Goal: Task Accomplishment & Management: Use online tool/utility

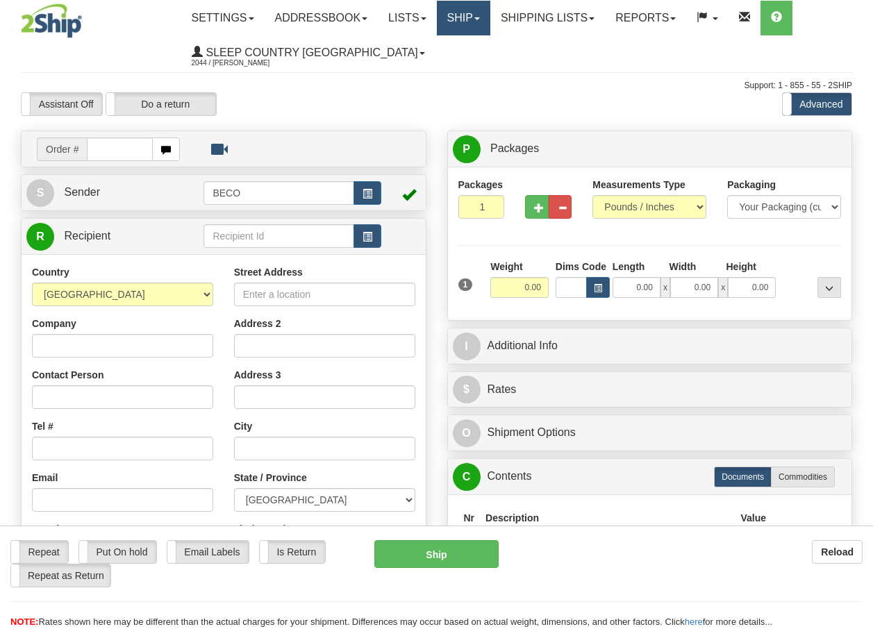
drag, startPoint x: 0, startPoint y: 0, endPoint x: 472, endPoint y: 22, distance: 472.9
click at [472, 22] on link "Ship" at bounding box center [463, 18] width 53 height 35
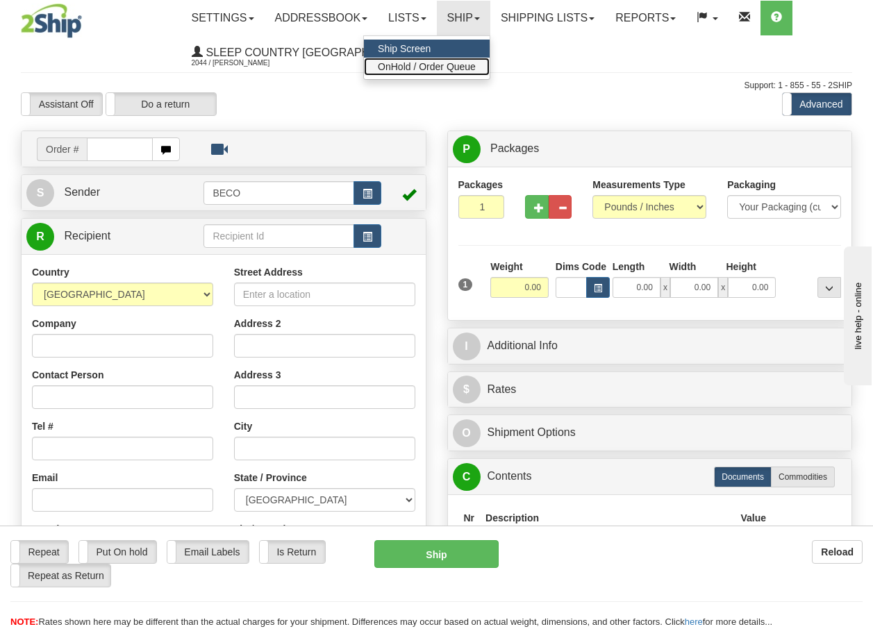
click at [451, 67] on span "OnHold / Order Queue" at bounding box center [427, 66] width 98 height 11
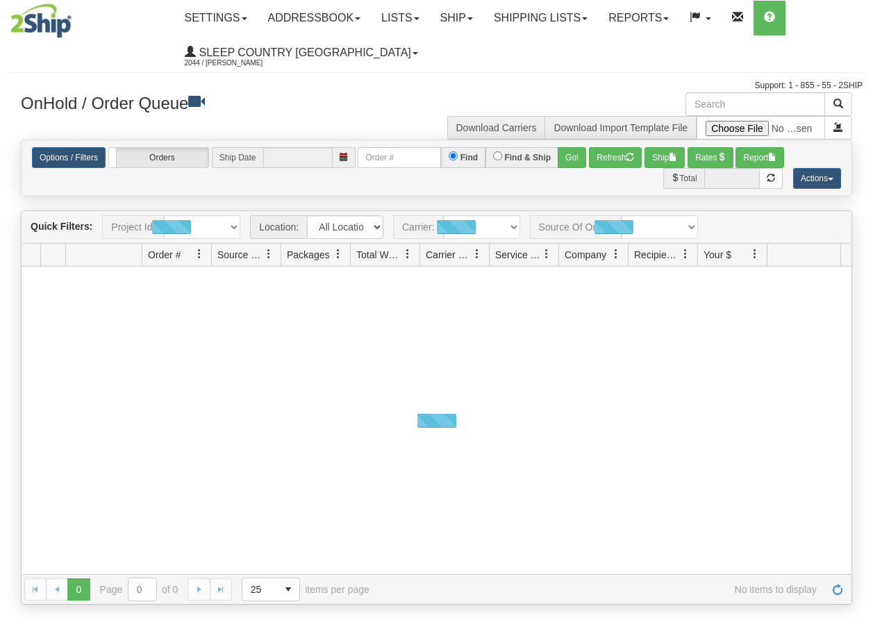
type input "[DATE]"
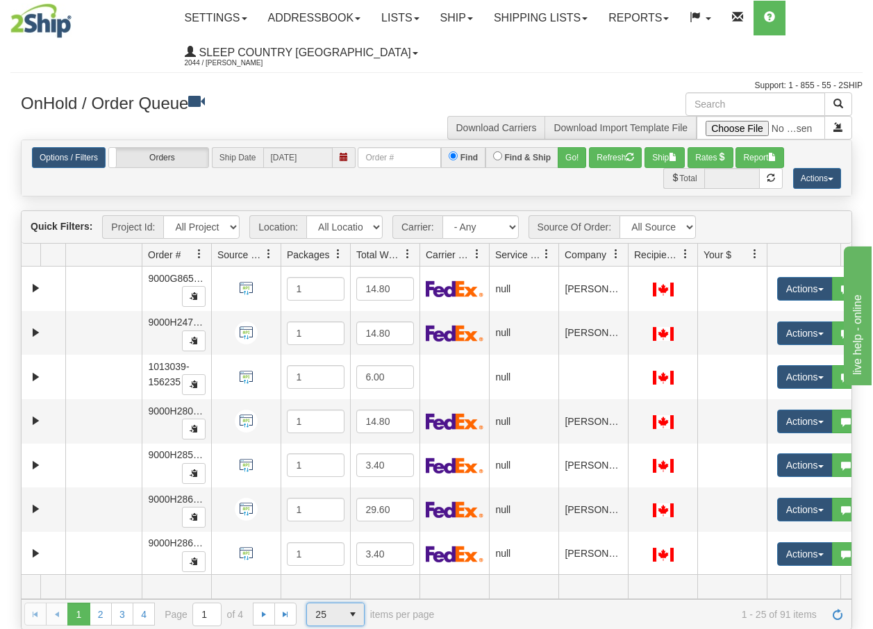
click at [352, 617] on span "select" at bounding box center [353, 615] width 22 height 22
click at [326, 591] on span "100" at bounding box center [321, 593] width 16 height 14
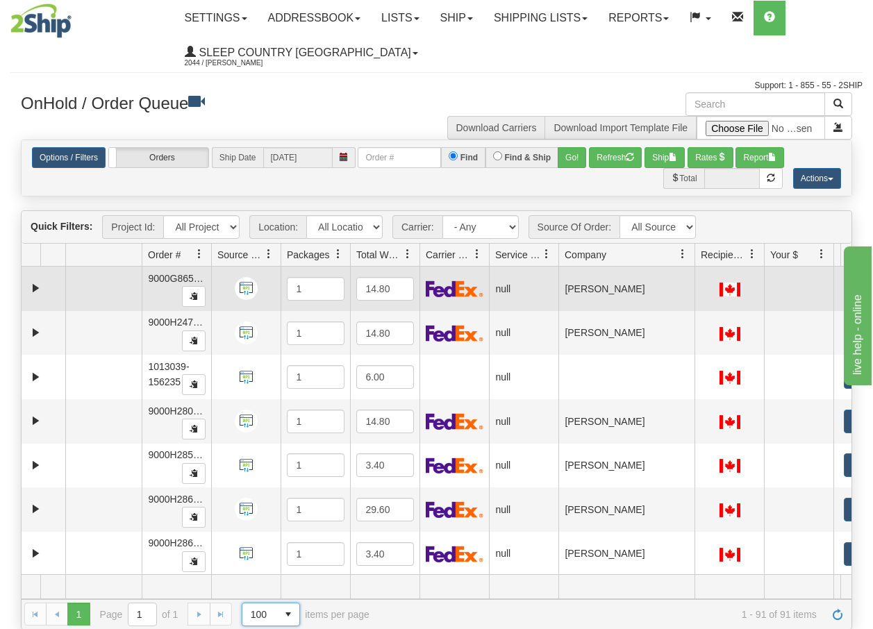
drag, startPoint x: 626, startPoint y: 261, endPoint x: 693, endPoint y: 274, distance: 68.0
click at [693, 274] on div "Quick Filters: Project Id: All Projects Location: All Locations BECO Carrier: -…" at bounding box center [437, 419] width 832 height 419
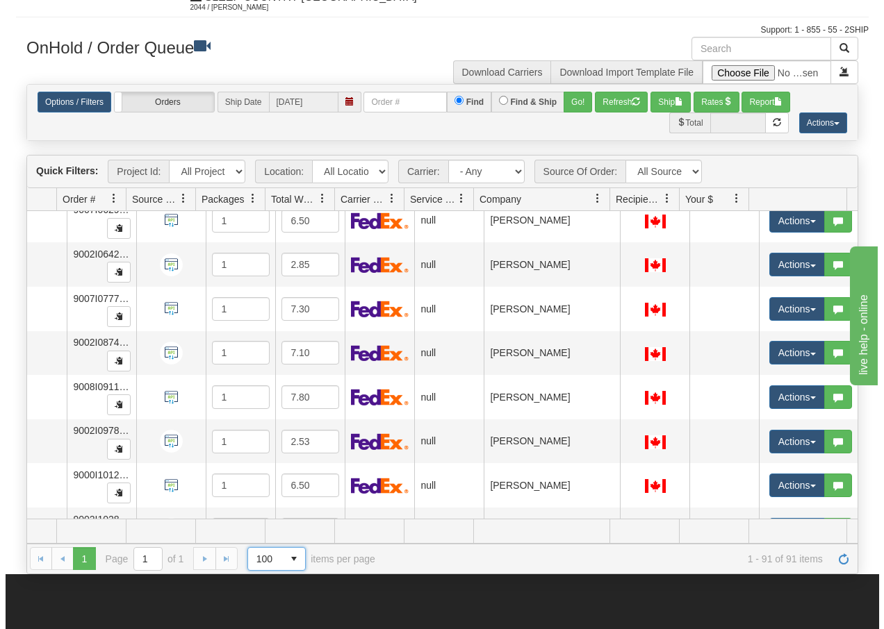
scroll to position [3723, 91]
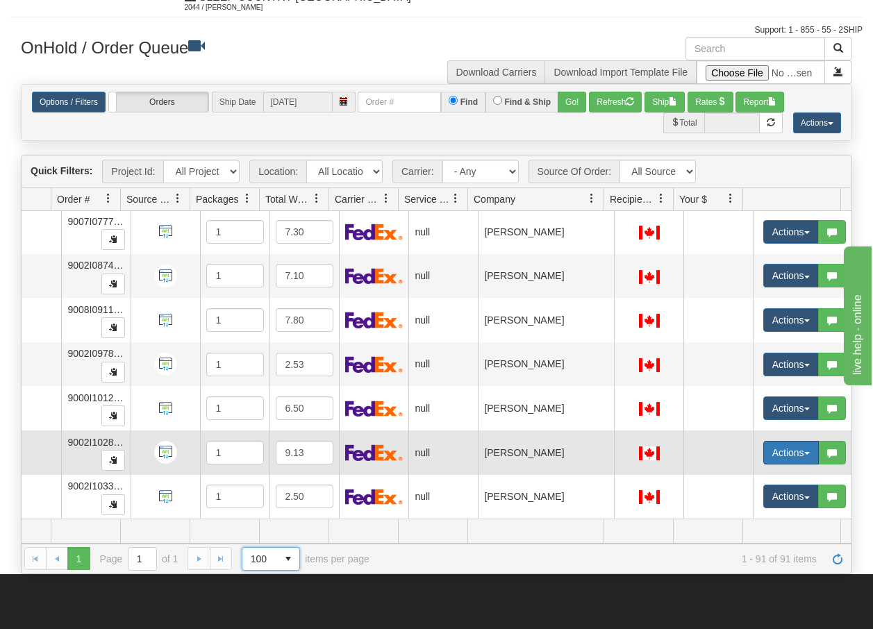
click at [800, 443] on button "Actions" at bounding box center [791, 453] width 56 height 24
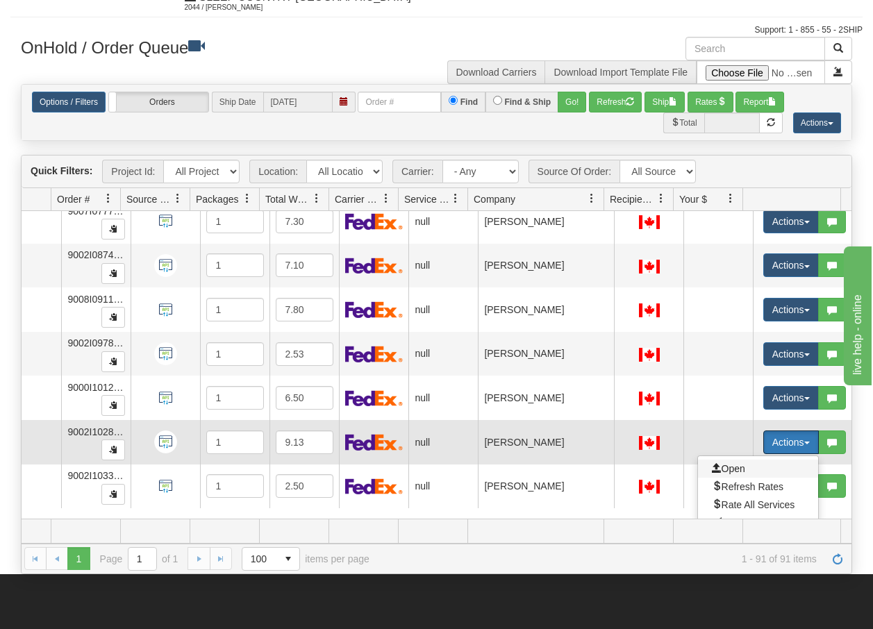
click at [734, 468] on span "Open" at bounding box center [728, 468] width 33 height 11
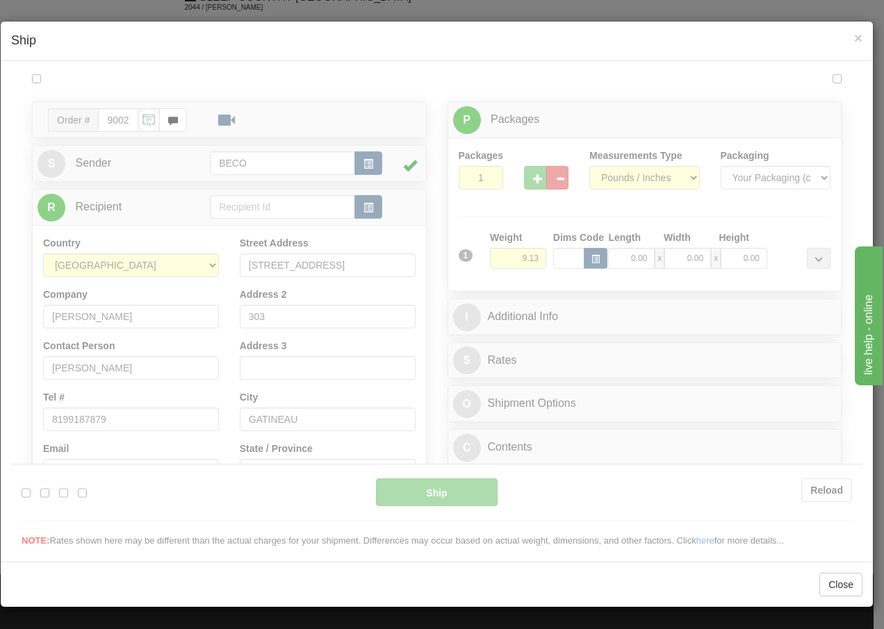
scroll to position [0, 0]
type input "13:19"
type input "16:00"
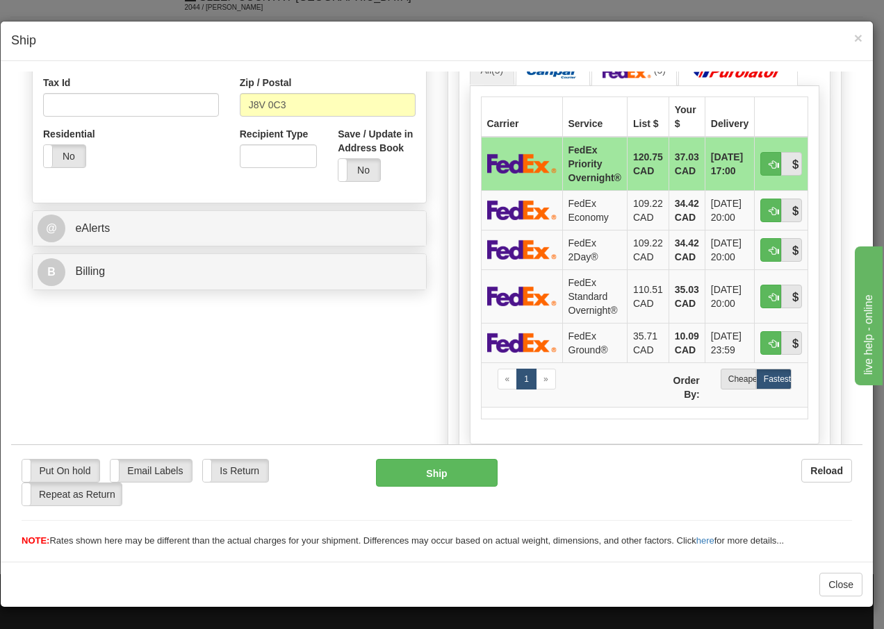
scroll to position [435, 0]
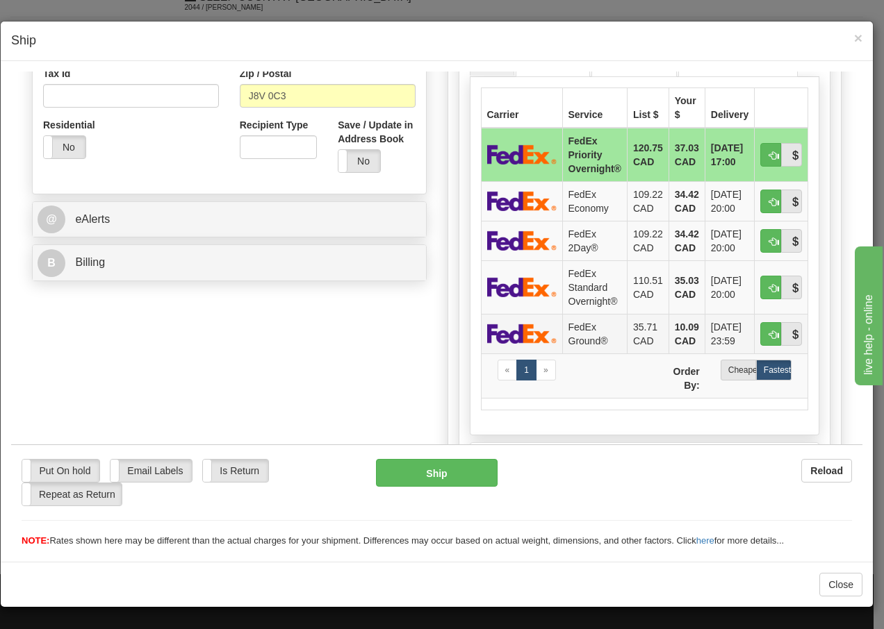
click at [568, 329] on td "FedEx Ground®" at bounding box center [594, 333] width 65 height 40
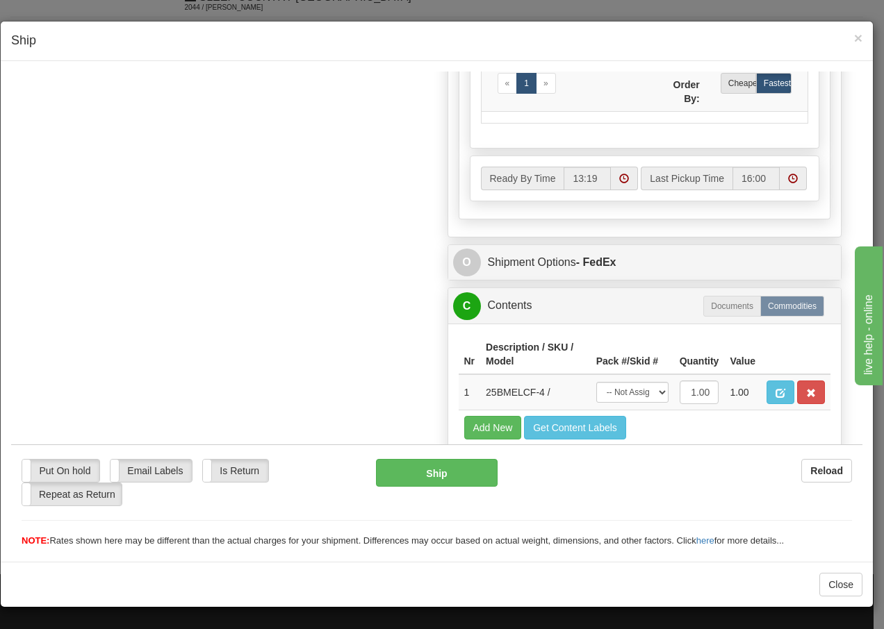
scroll to position [789, 0]
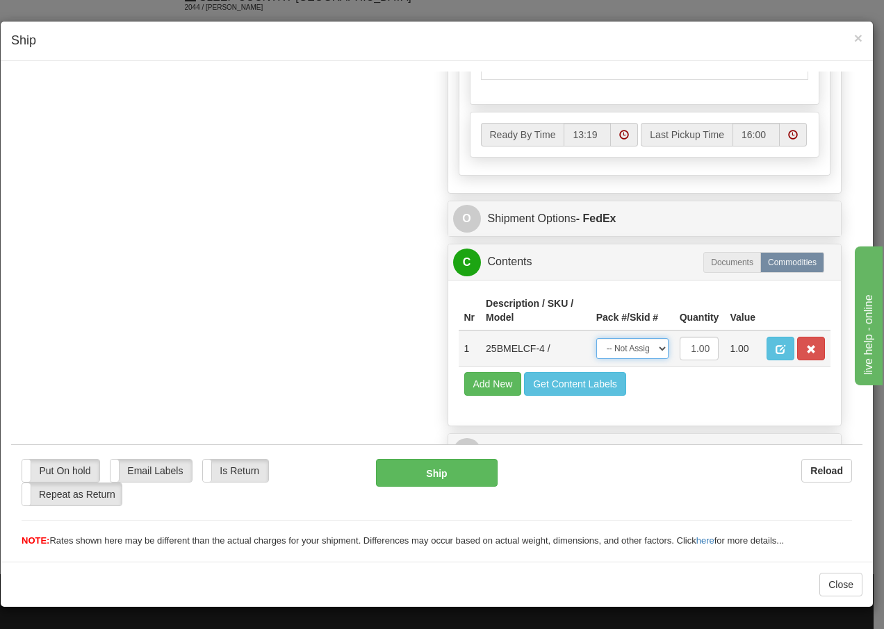
click at [641, 349] on select "-- Not Assigned -- Package 1" at bounding box center [632, 348] width 72 height 21
select select "0"
click at [596, 338] on select "-- Not Assigned -- Package 1" at bounding box center [632, 348] width 72 height 21
click at [415, 479] on button "Ship" at bounding box center [436, 472] width 121 height 28
type input "92"
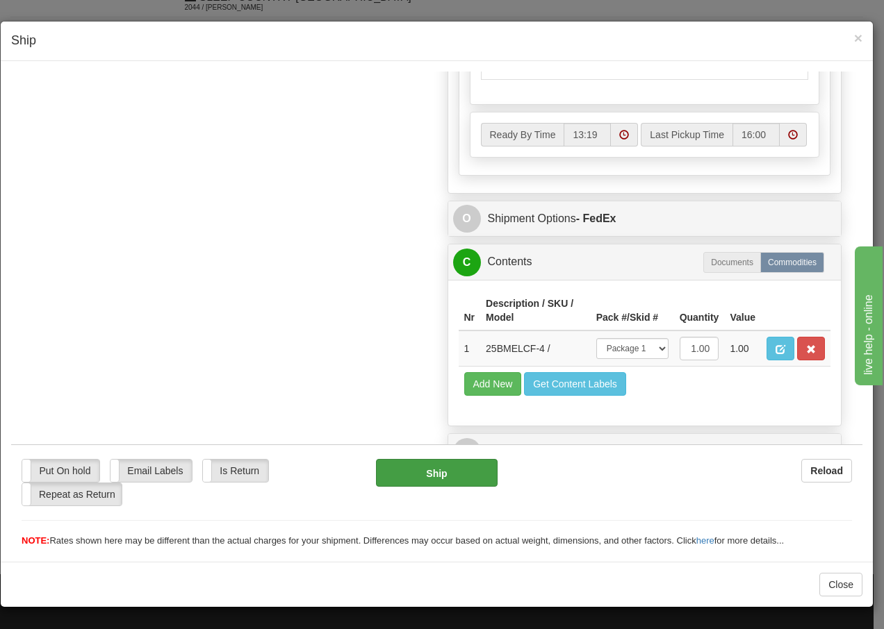
scroll to position [845, 0]
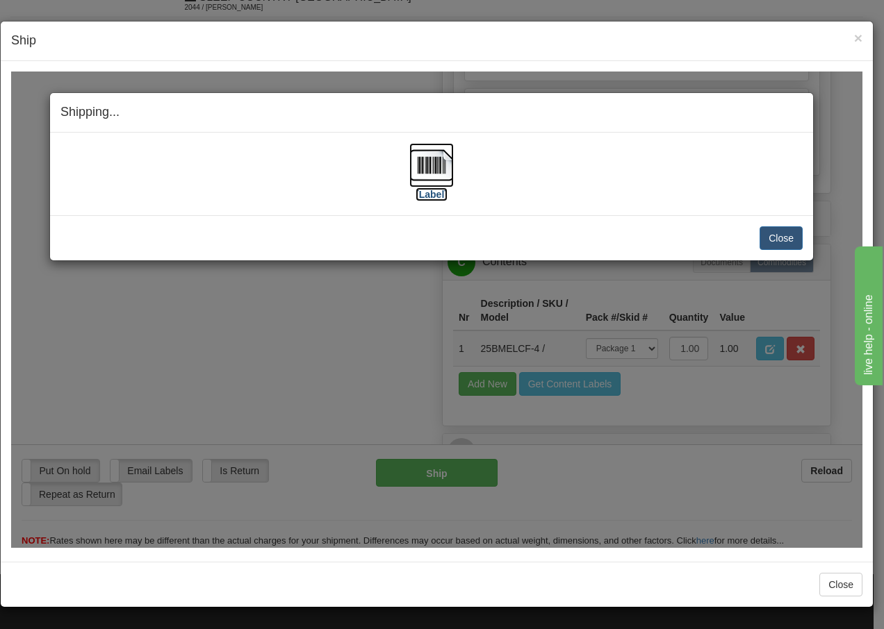
click at [433, 168] on img at bounding box center [431, 164] width 44 height 44
click at [786, 236] on button "Close" at bounding box center [780, 238] width 43 height 24
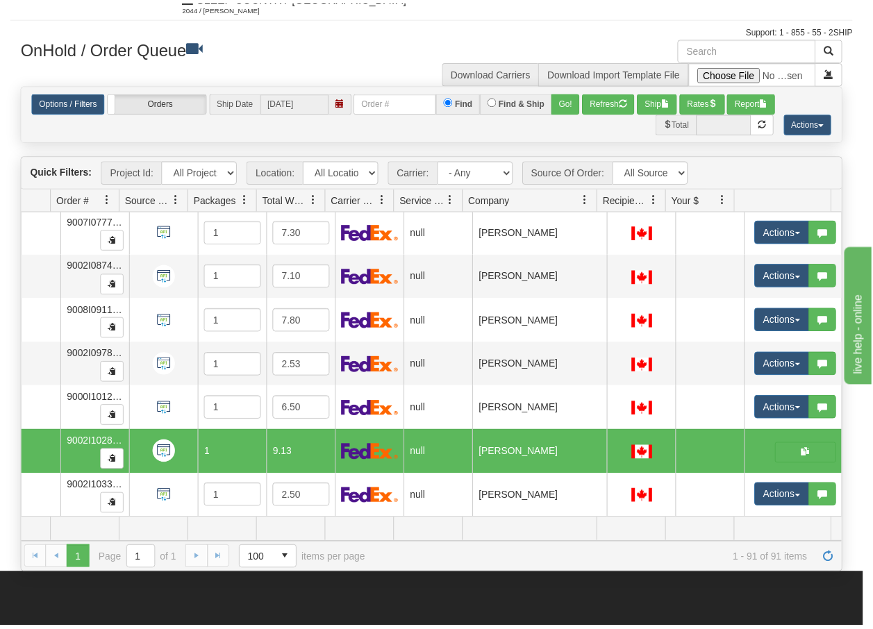
scroll to position [0, 81]
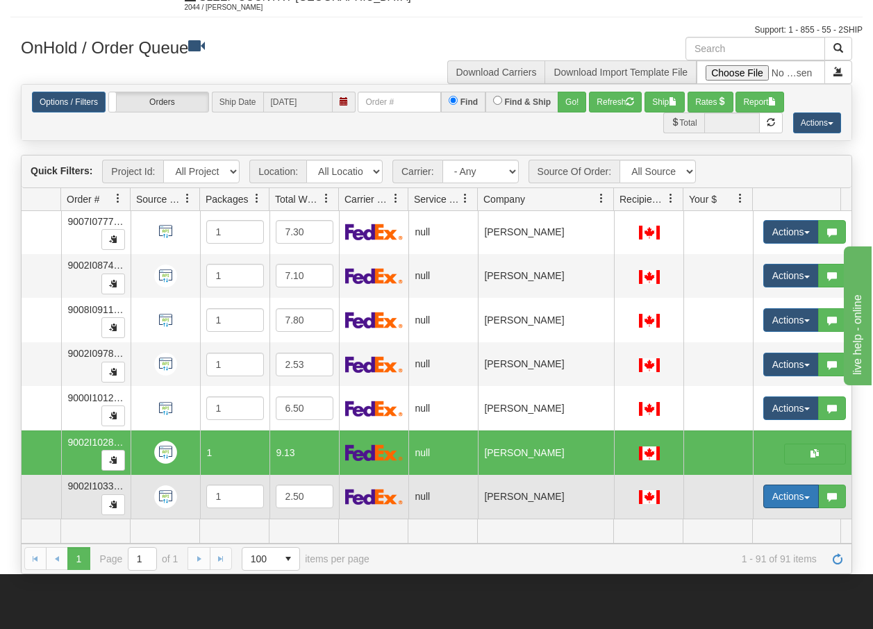
click at [811, 490] on button "Actions" at bounding box center [791, 497] width 56 height 24
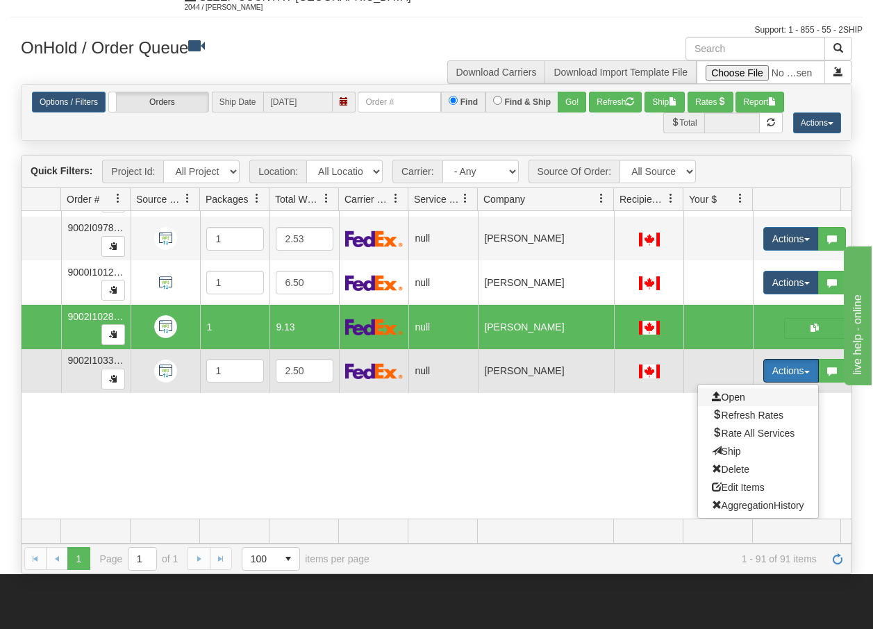
click at [735, 392] on span "Open" at bounding box center [728, 397] width 33 height 11
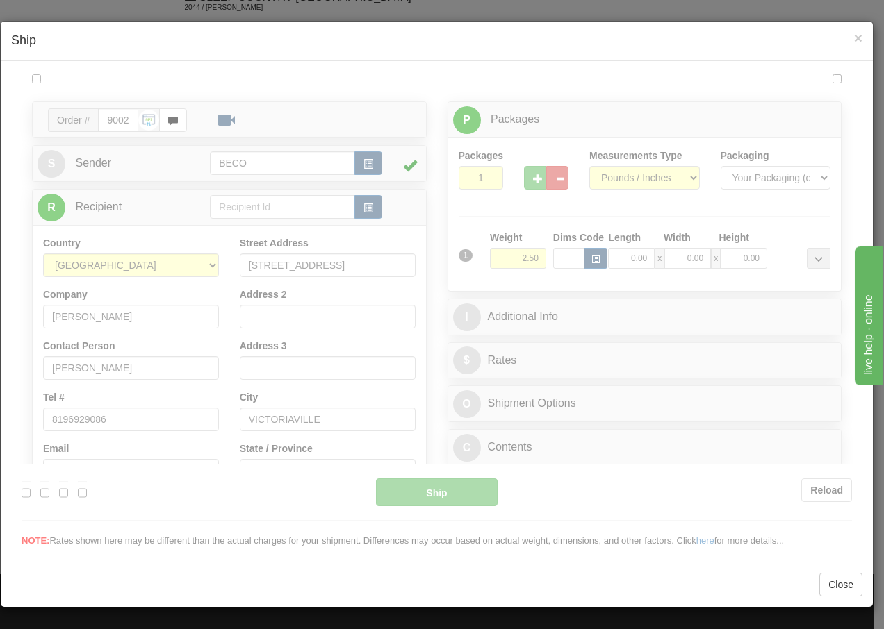
scroll to position [0, 0]
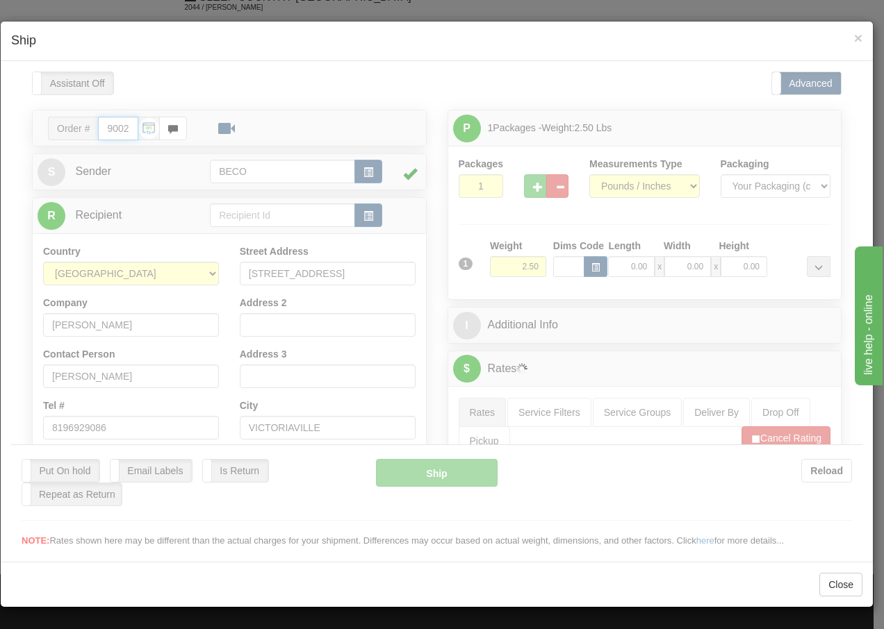
type input "13:19"
type input "16:00"
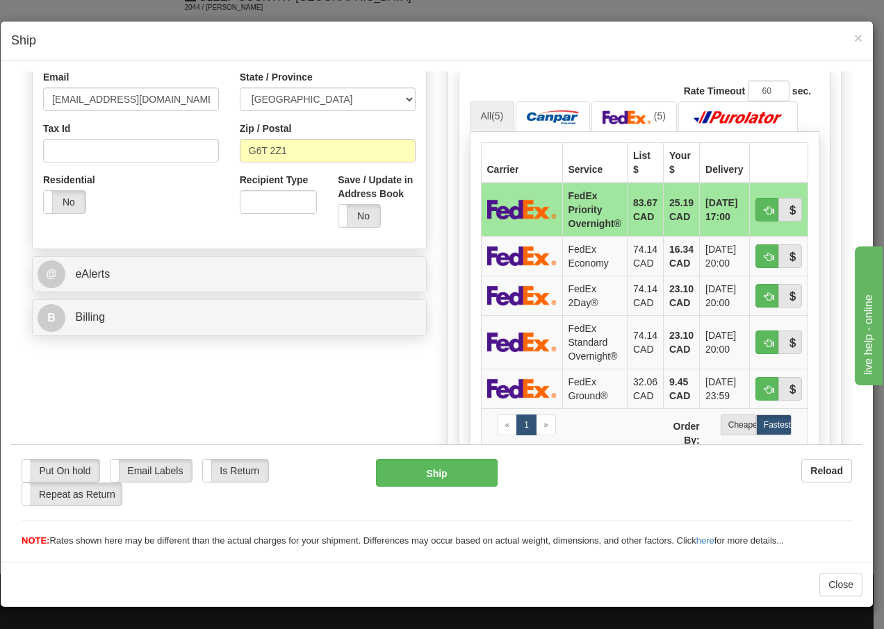
scroll to position [408, 0]
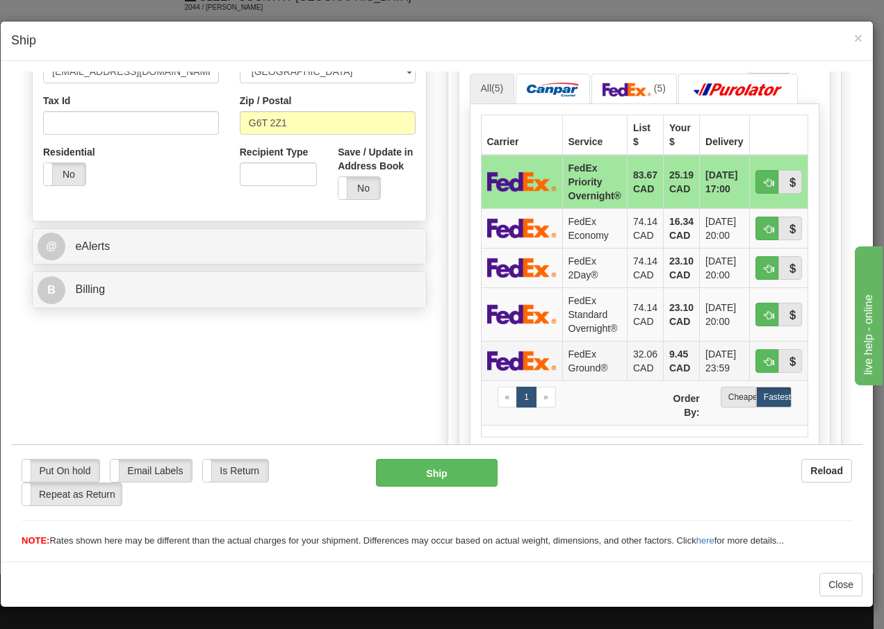
click at [572, 363] on td "FedEx Ground®" at bounding box center [594, 360] width 65 height 40
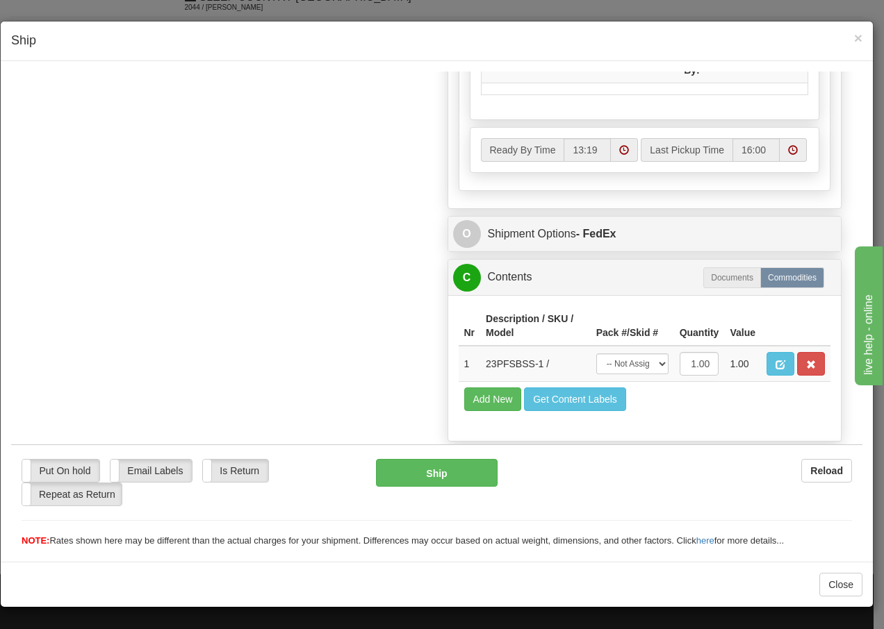
scroll to position [789, 0]
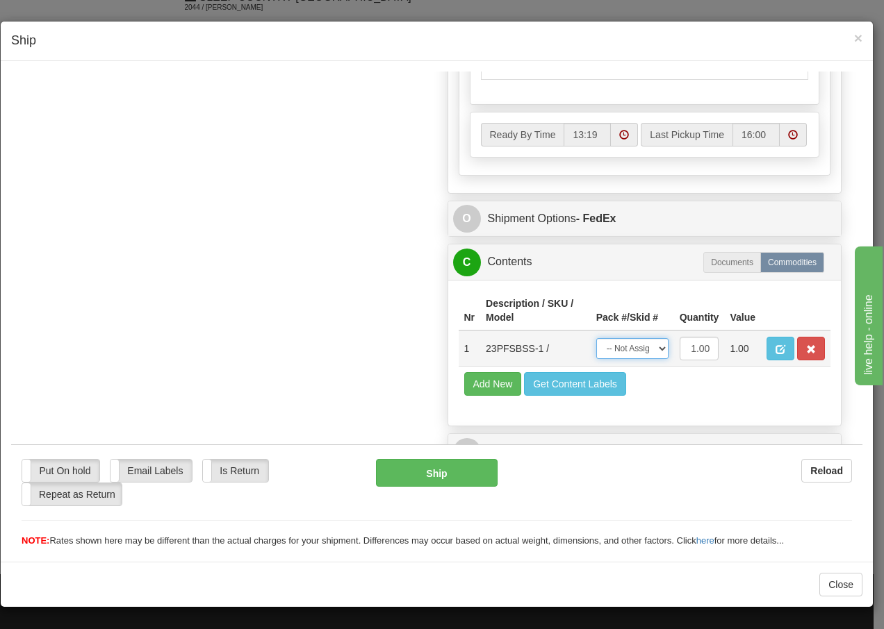
click at [638, 351] on select "-- Not Assigned -- Package 1" at bounding box center [632, 348] width 72 height 21
select select "0"
click at [596, 338] on select "-- Not Assigned -- Package 1" at bounding box center [632, 348] width 72 height 21
click at [399, 476] on button "Ship" at bounding box center [436, 472] width 121 height 28
type input "92"
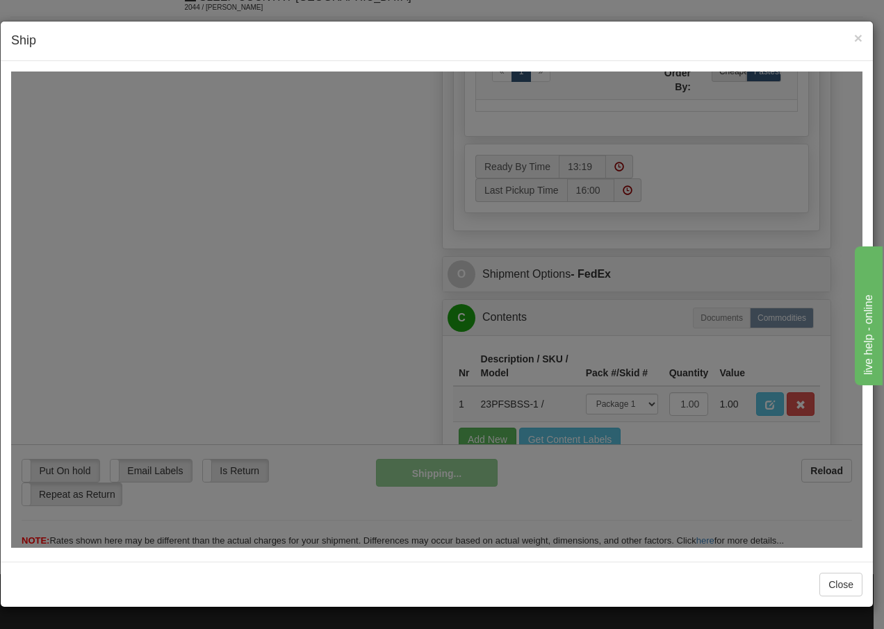
scroll to position [845, 0]
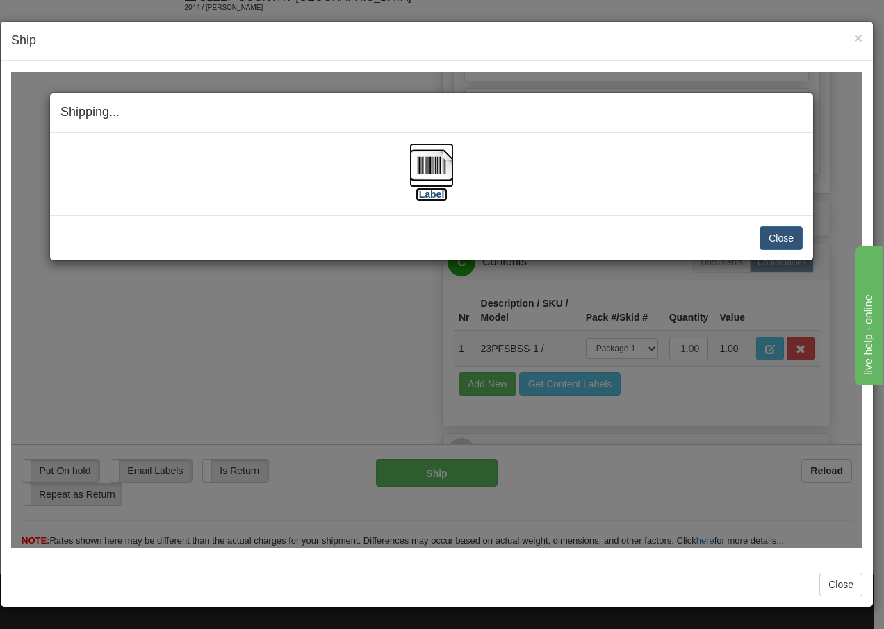
click at [426, 163] on img at bounding box center [431, 164] width 44 height 44
click at [780, 234] on button "Close" at bounding box center [780, 238] width 43 height 24
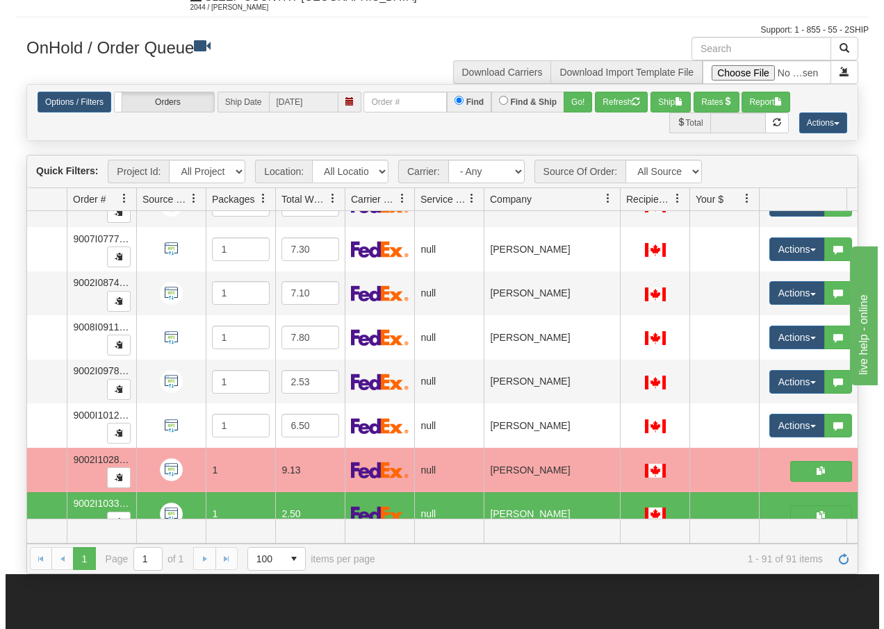
scroll to position [3667, 81]
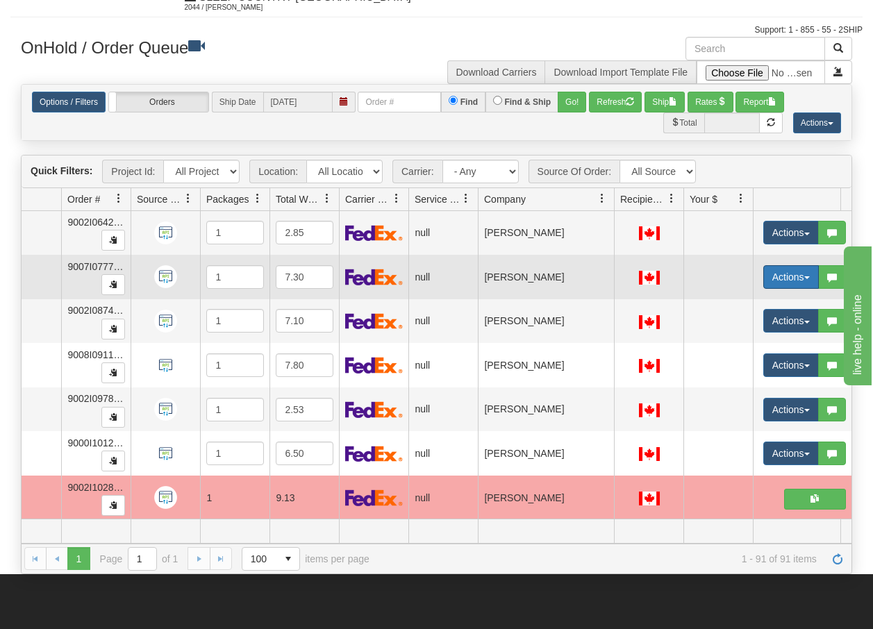
click at [806, 280] on button "Actions" at bounding box center [791, 277] width 56 height 24
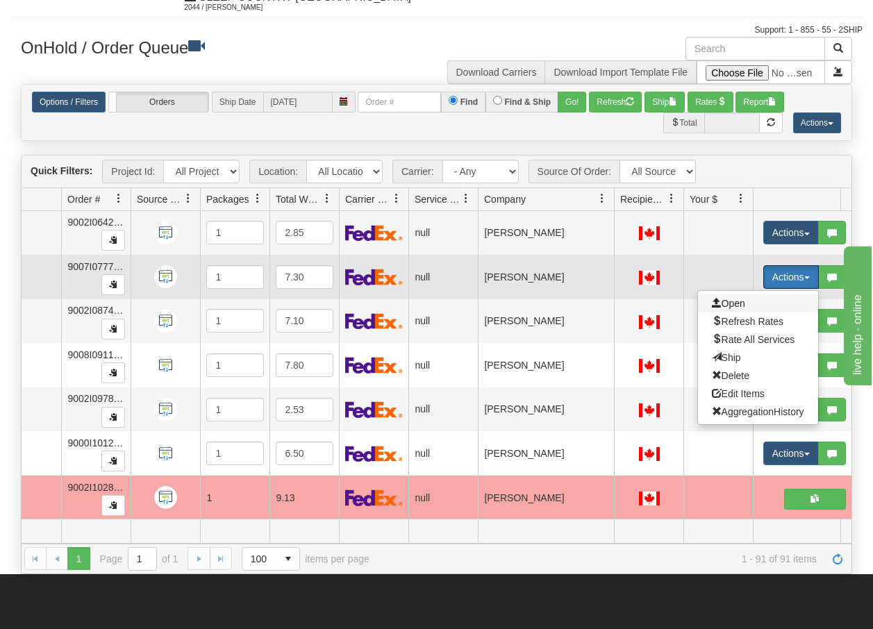
click at [741, 301] on span "Open" at bounding box center [728, 303] width 33 height 11
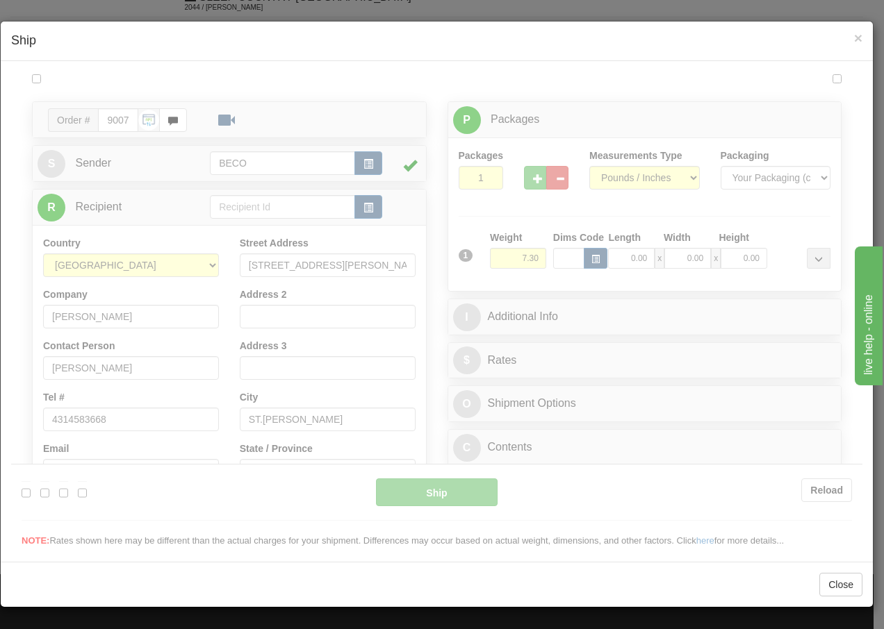
scroll to position [0, 0]
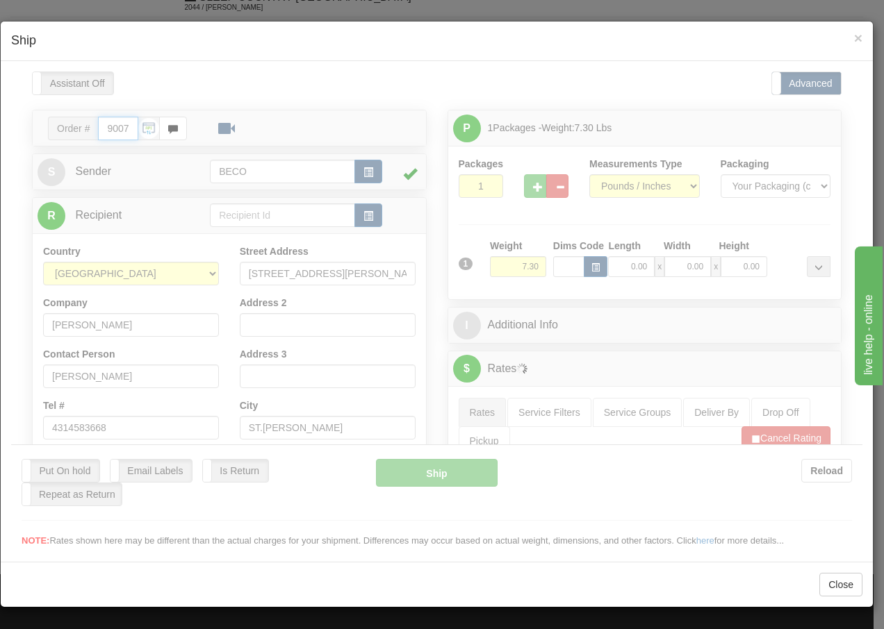
type input "13:22"
type input "16:00"
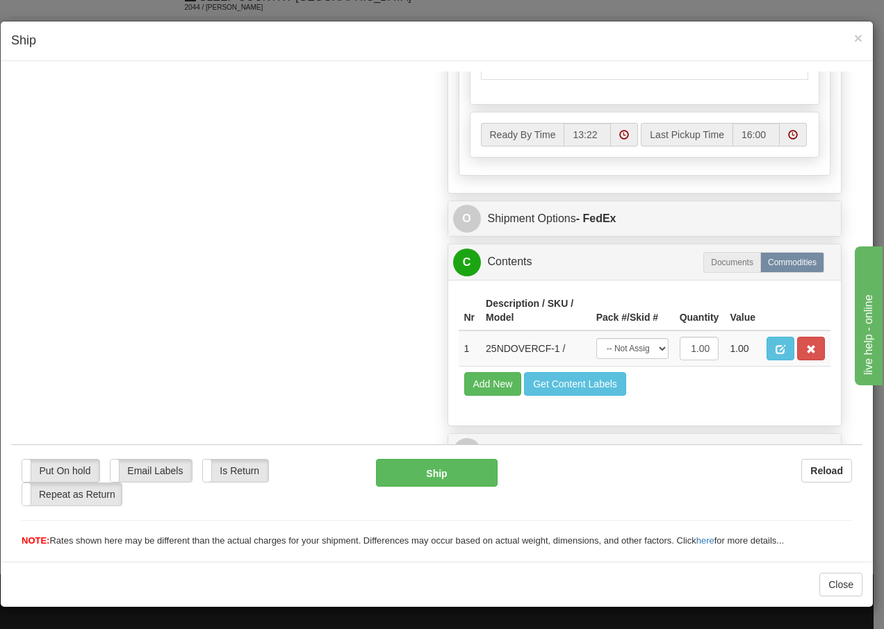
scroll to position [789, 0]
click at [861, 38] on span "×" at bounding box center [858, 38] width 8 height 16
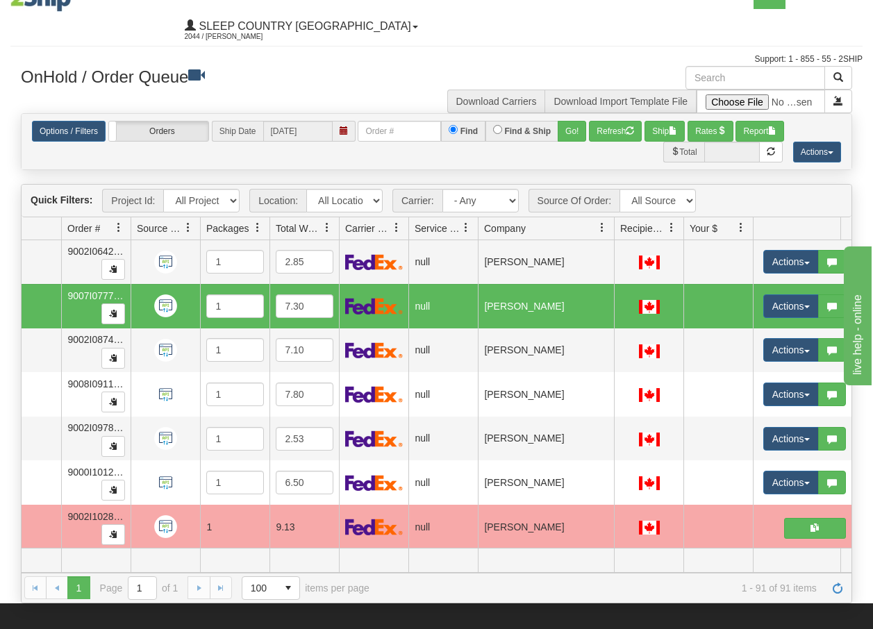
scroll to position [0, 0]
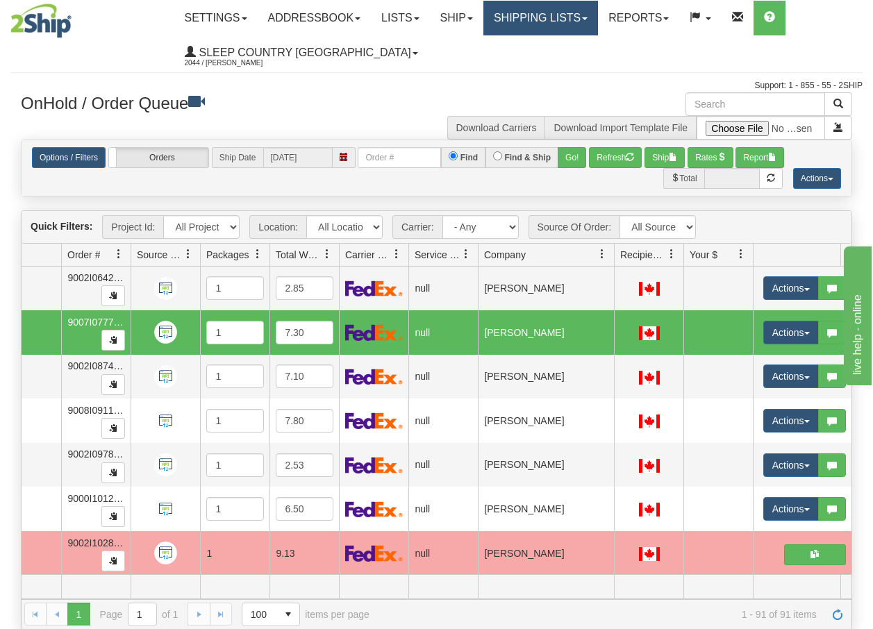
click at [556, 20] on link "Shipping lists" at bounding box center [541, 18] width 115 height 35
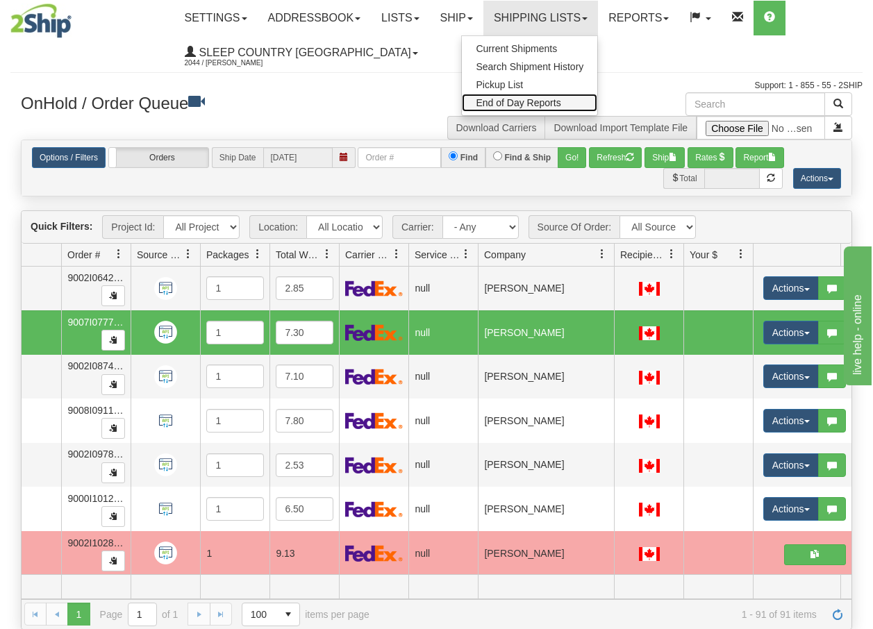
click at [525, 101] on span "End of Day Reports" at bounding box center [518, 102] width 85 height 11
